Goal: Find specific page/section: Find specific page/section

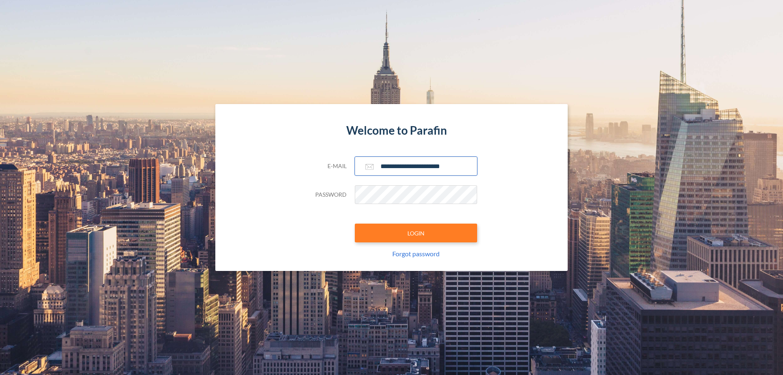
type input "**********"
click at [416, 233] on button "LOGIN" at bounding box center [416, 232] width 122 height 19
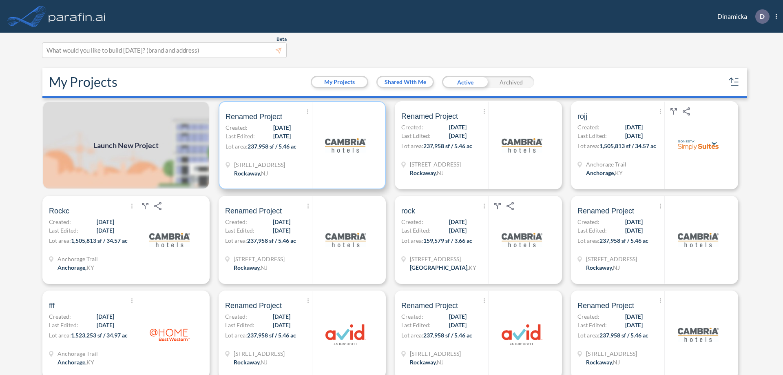
scroll to position [2, 0]
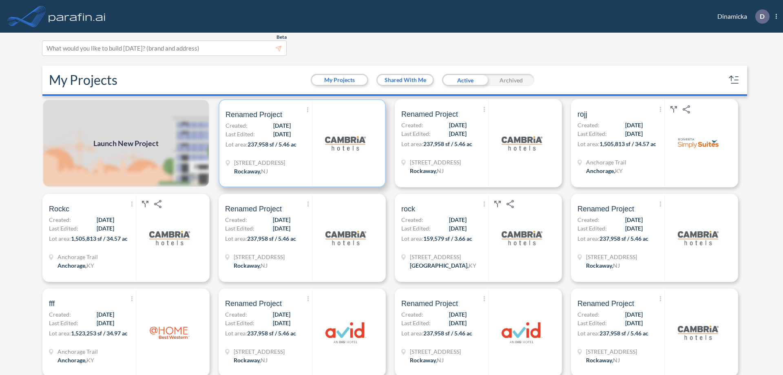
click at [301, 143] on p "Lot area: 237,958 sf / 5.46 ac" at bounding box center [269, 146] width 86 height 12
